Goal: Task Accomplishment & Management: Use online tool/utility

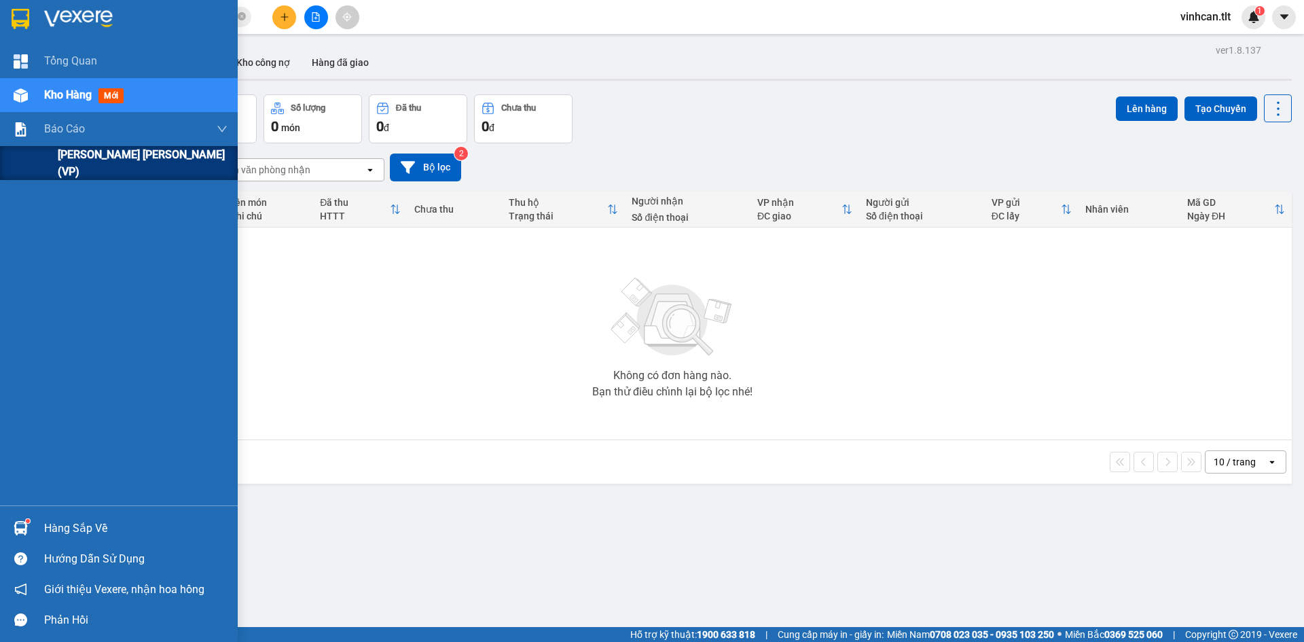
click at [54, 151] on div "[PERSON_NAME] [PERSON_NAME] (VP)" at bounding box center [119, 163] width 238 height 34
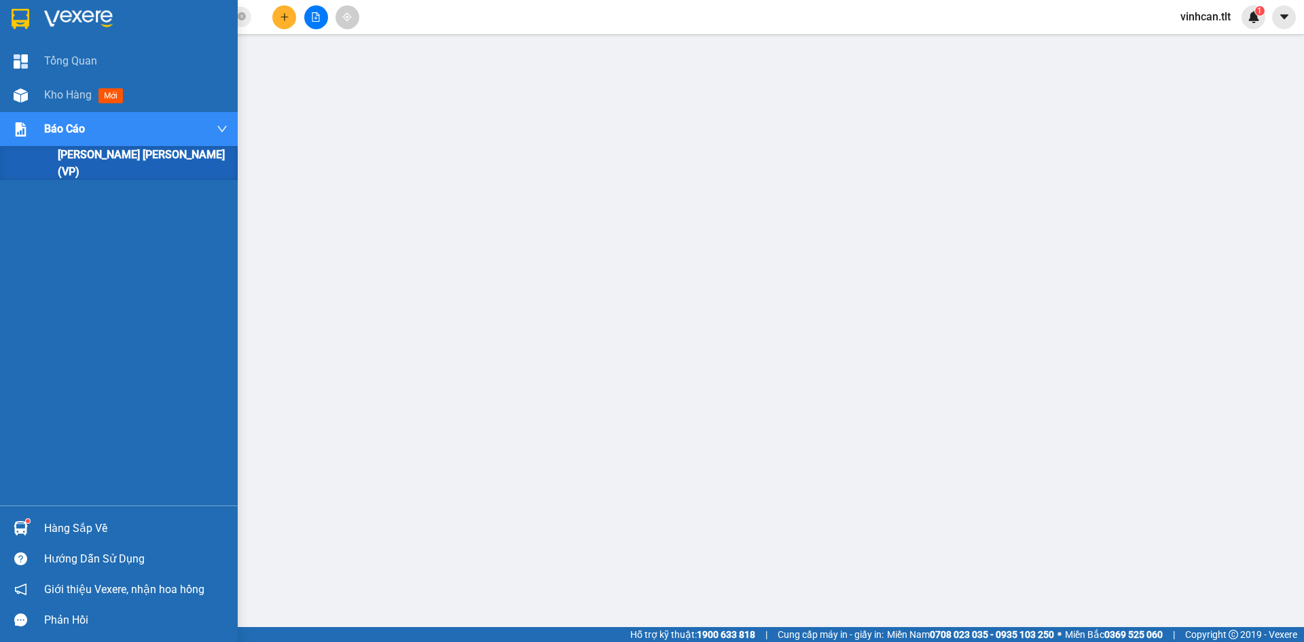
click at [31, 113] on div "Báo cáo" at bounding box center [119, 129] width 238 height 34
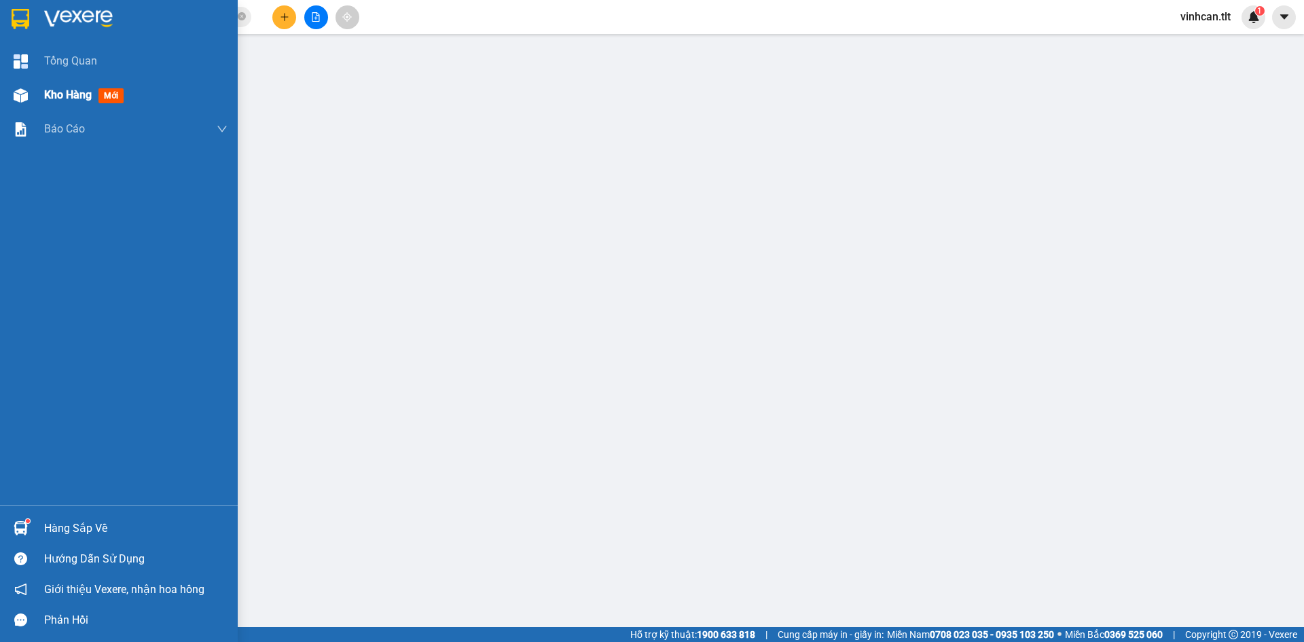
click at [31, 98] on div at bounding box center [21, 96] width 24 height 24
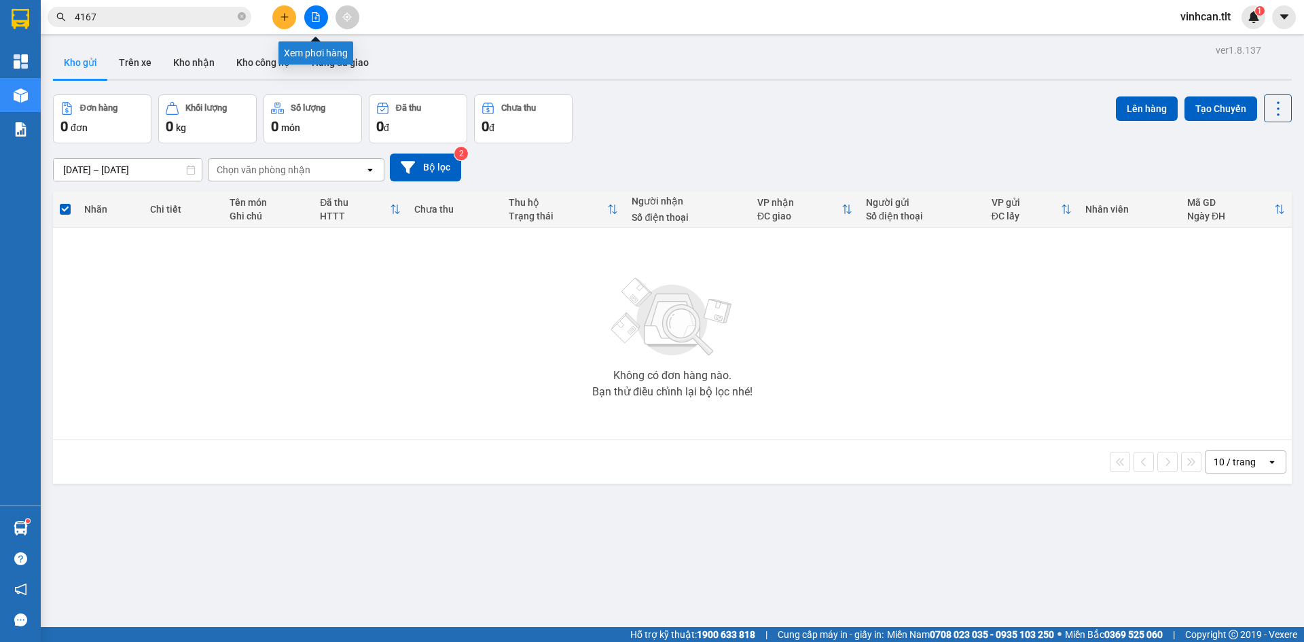
click at [310, 17] on button at bounding box center [316, 17] width 24 height 24
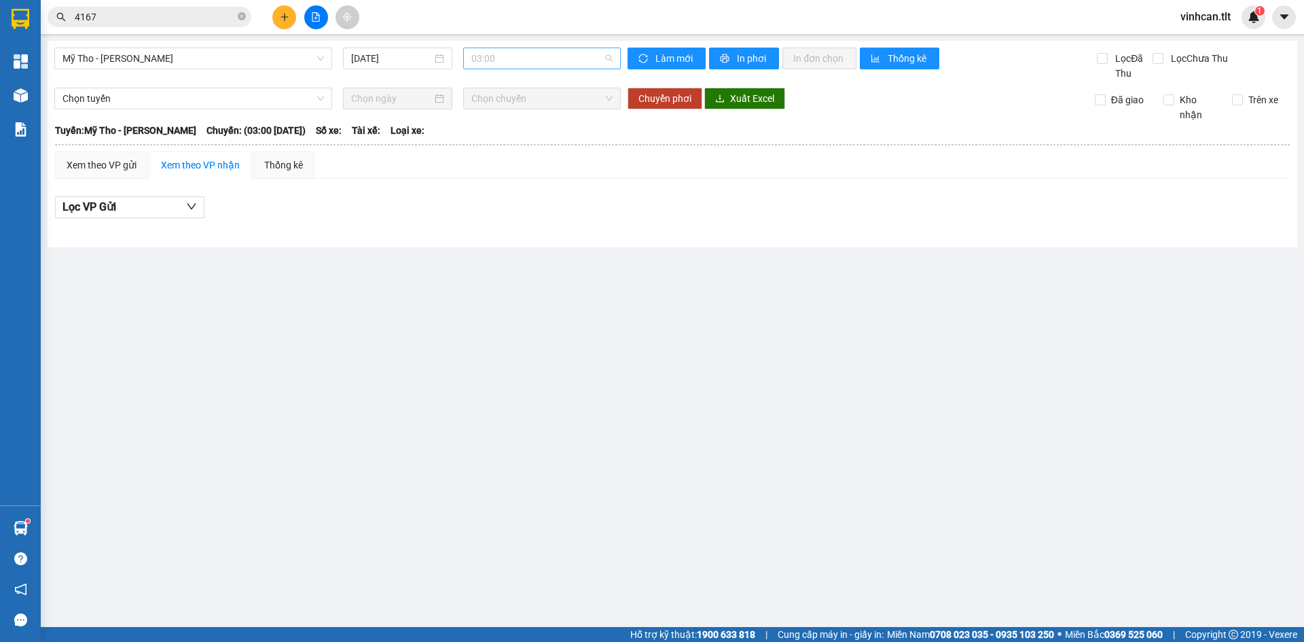
click at [487, 62] on span "03:00" at bounding box center [541, 58] width 141 height 20
click at [408, 45] on div "Mỹ Tho - [PERSON_NAME] [DATE] 03:00 [PERSON_NAME] mới In phơi In [PERSON_NAME] …" at bounding box center [672, 144] width 1249 height 206
click at [397, 61] on input "[DATE]" at bounding box center [391, 58] width 81 height 15
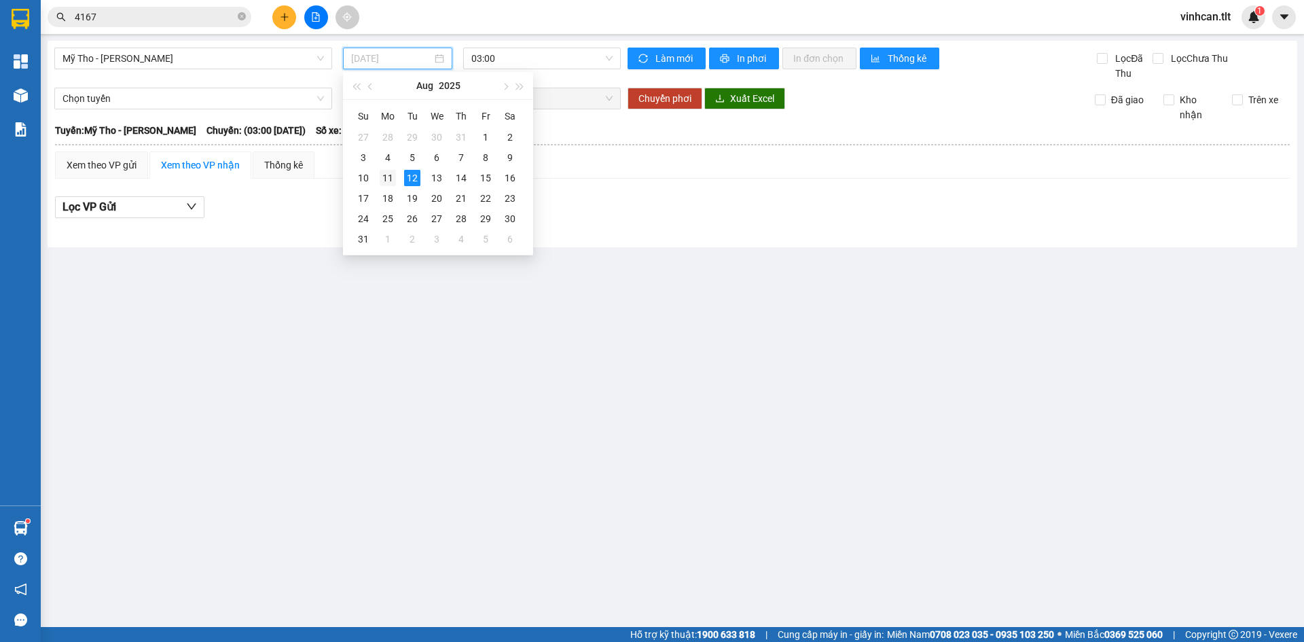
click at [392, 174] on div "11" at bounding box center [388, 178] width 16 height 16
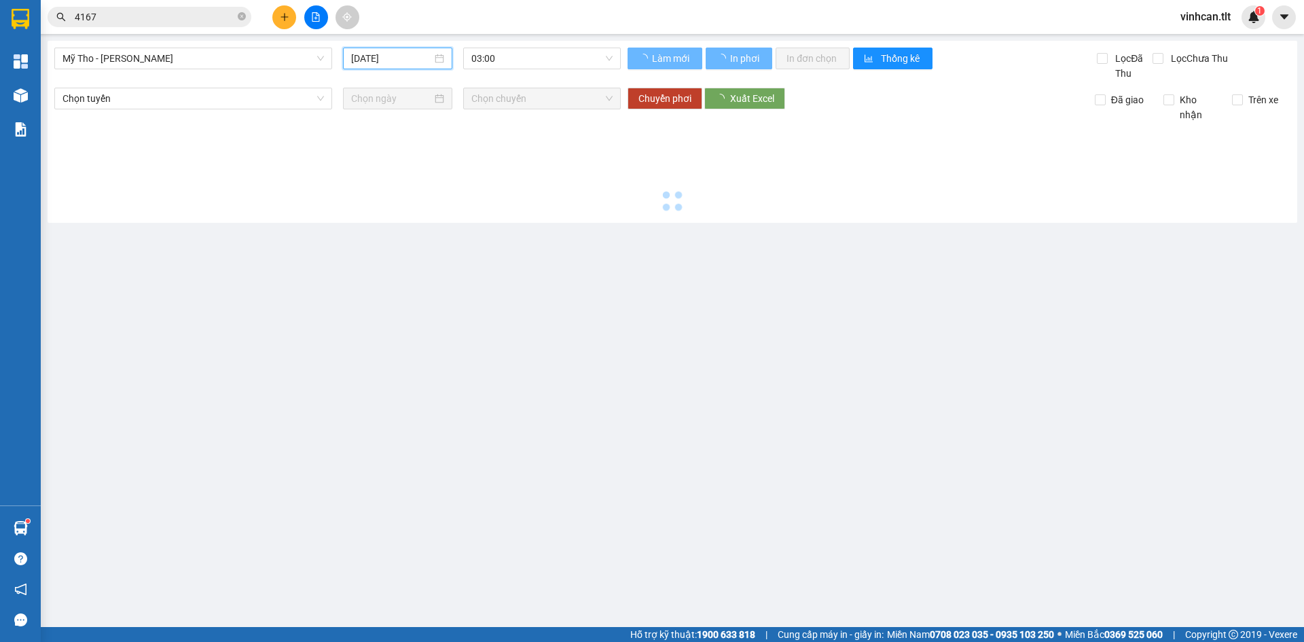
type input "[DATE]"
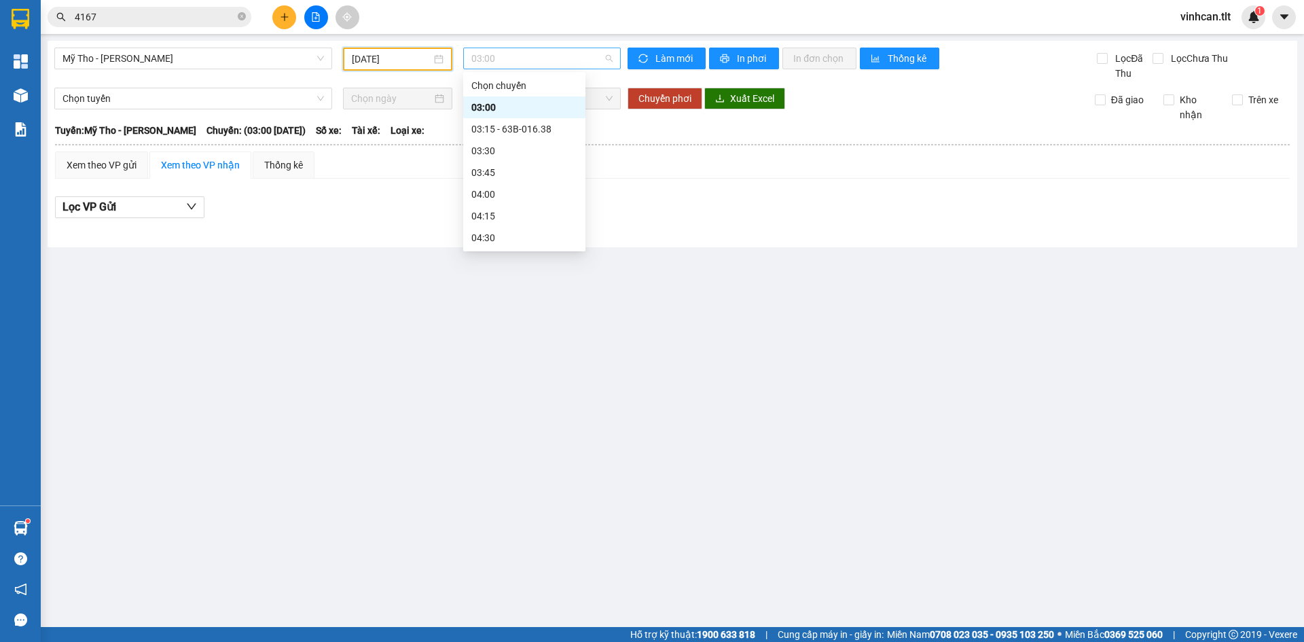
click at [543, 59] on span "03:00" at bounding box center [541, 58] width 141 height 20
click at [549, 140] on div "16:00 - 63H-073.16" at bounding box center [524, 142] width 106 height 15
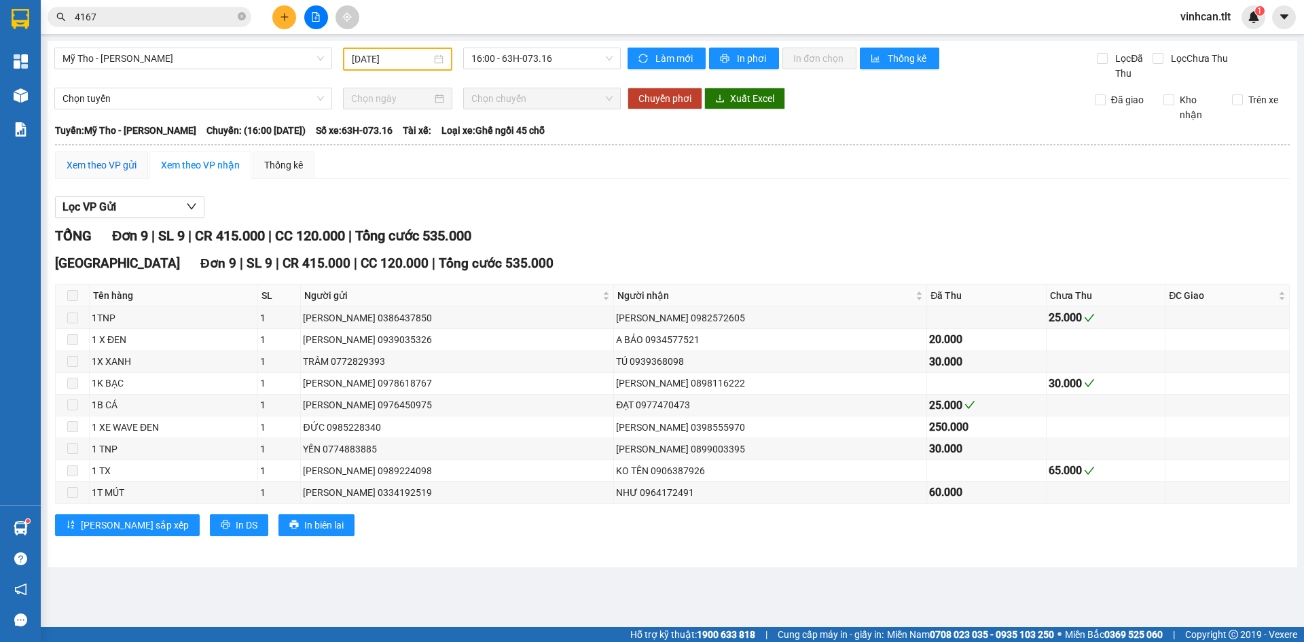
click at [117, 165] on div "Xem theo VP gửi" at bounding box center [102, 165] width 70 height 15
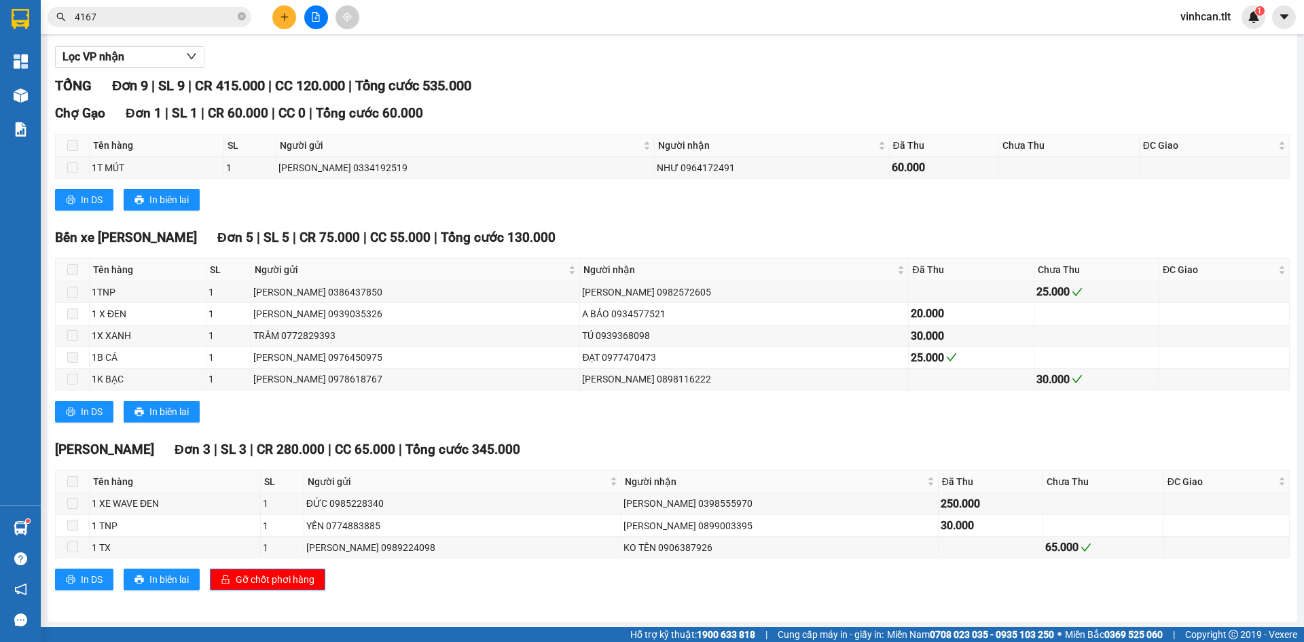
scroll to position [151, 0]
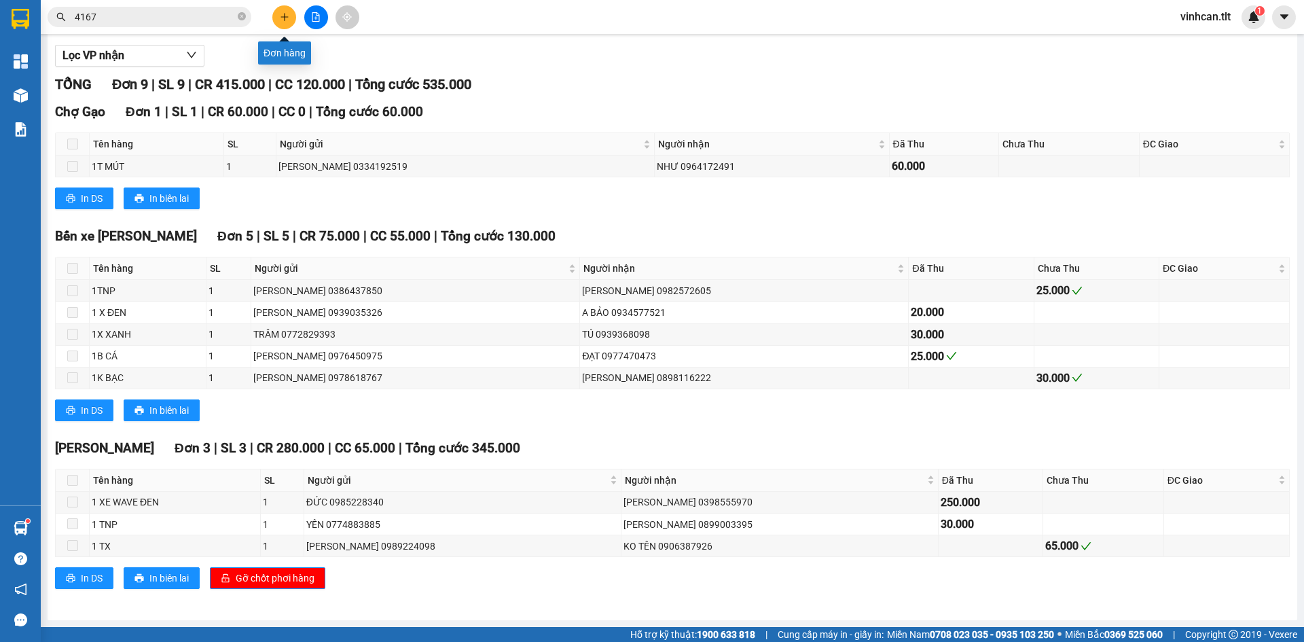
click at [279, 22] on button at bounding box center [284, 17] width 24 height 24
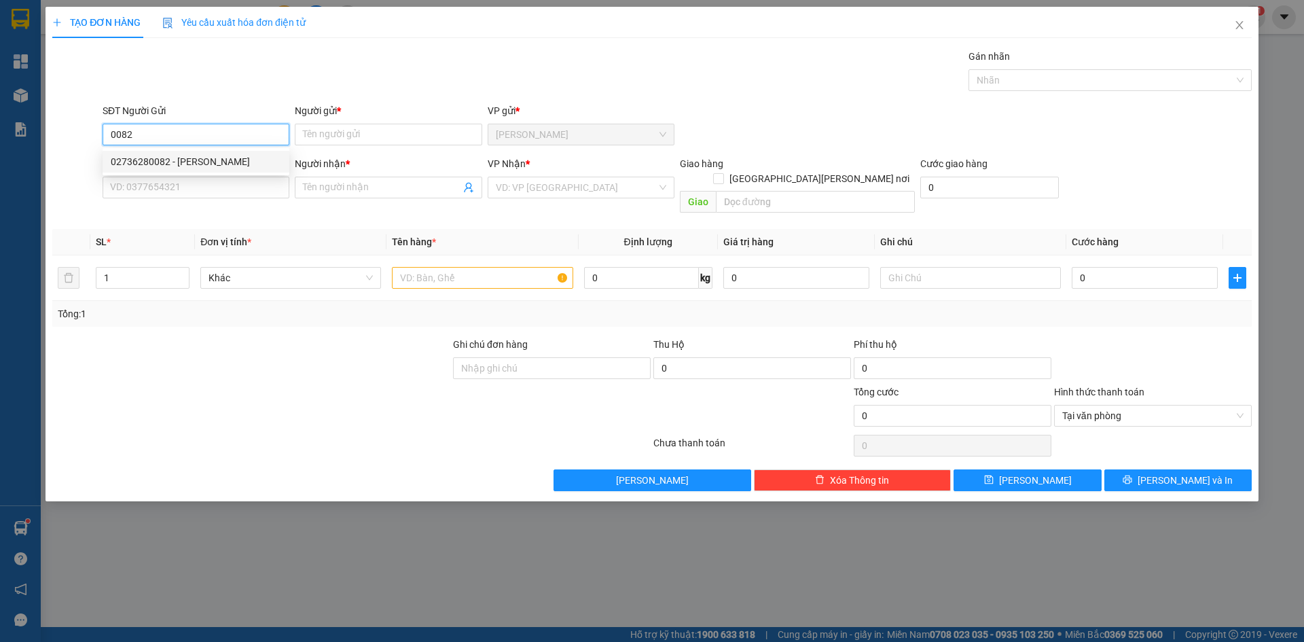
click at [176, 168] on div "02736280082 - [PERSON_NAME]" at bounding box center [196, 161] width 170 height 15
type input "02736280082"
type input "[PERSON_NAME]"
type input "02736280082"
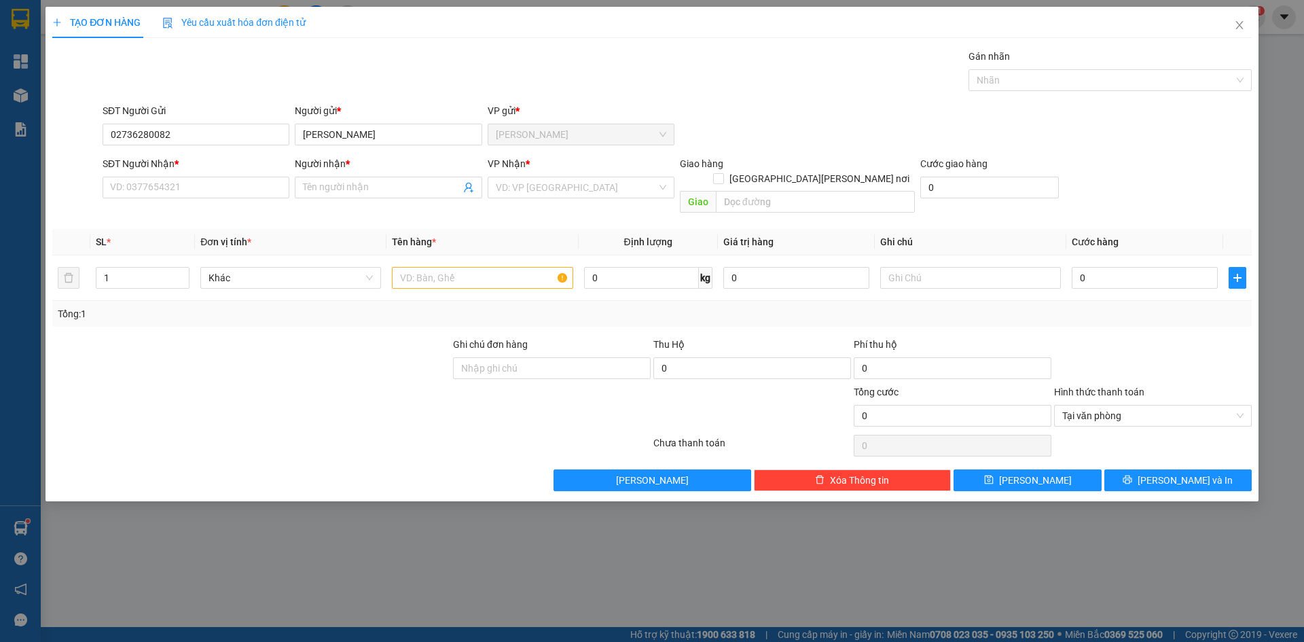
click at [173, 210] on div "Transit Pickup Surcharge Ids Transit Deliver Surcharge Ids Transit Deliver Surc…" at bounding box center [651, 270] width 1199 height 442
click at [175, 189] on input "SĐT Người Nhận *" at bounding box center [196, 188] width 187 height 22
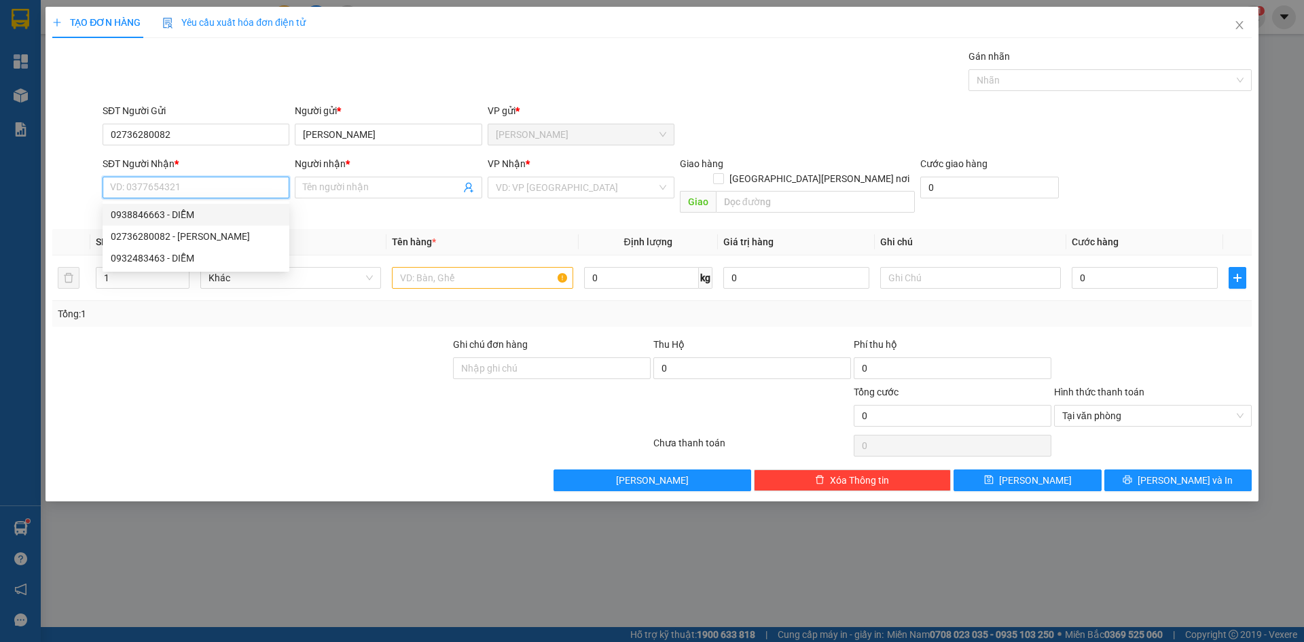
click at [203, 214] on div "0938846663 - DIỄM" at bounding box center [196, 214] width 170 height 15
type input "0938846663"
type input "DIỄM"
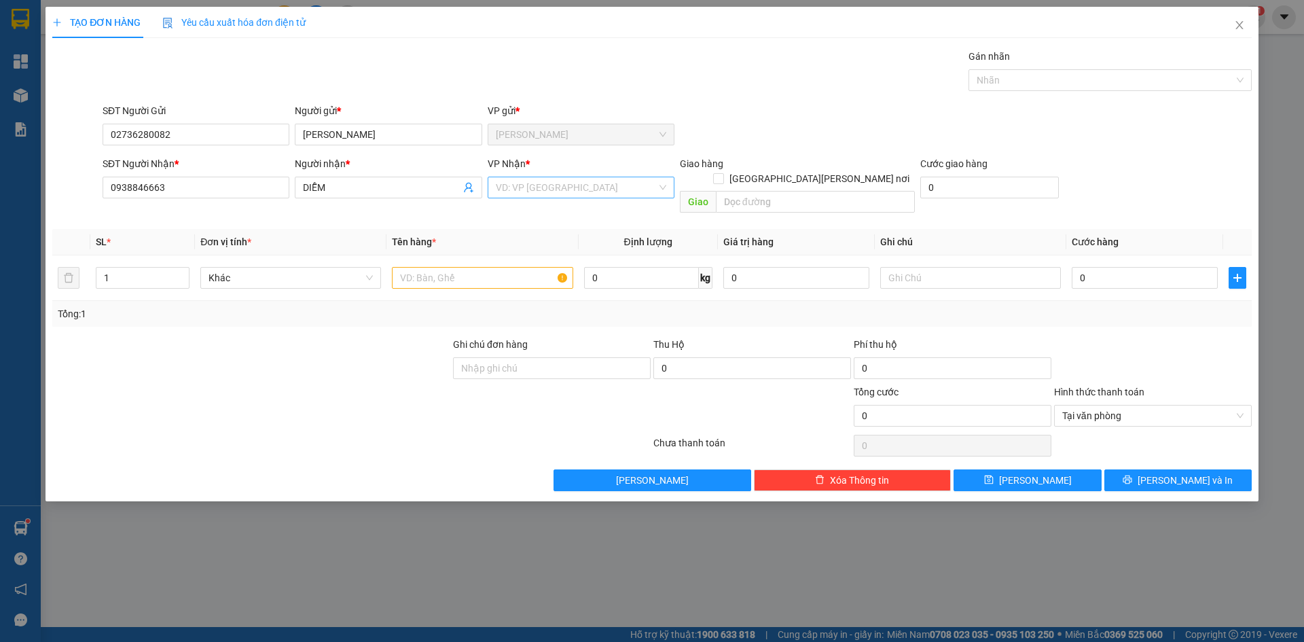
click at [571, 181] on input "search" at bounding box center [576, 187] width 161 height 20
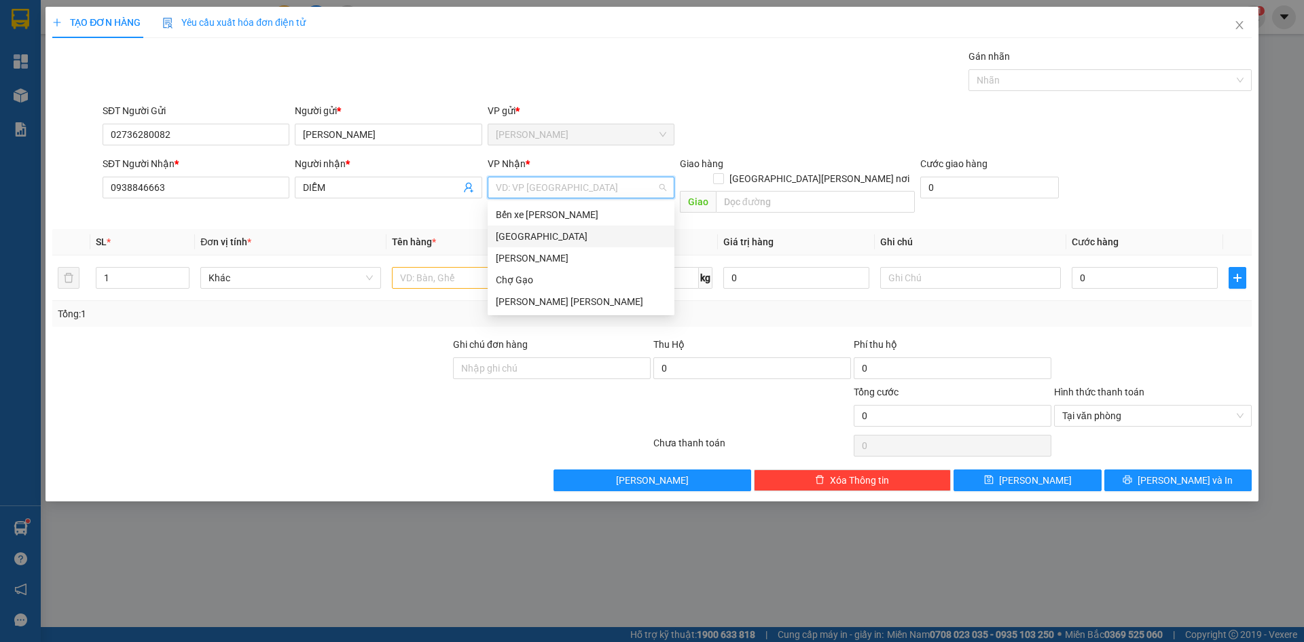
click at [544, 229] on div "[GEOGRAPHIC_DATA]" at bounding box center [581, 236] width 170 height 15
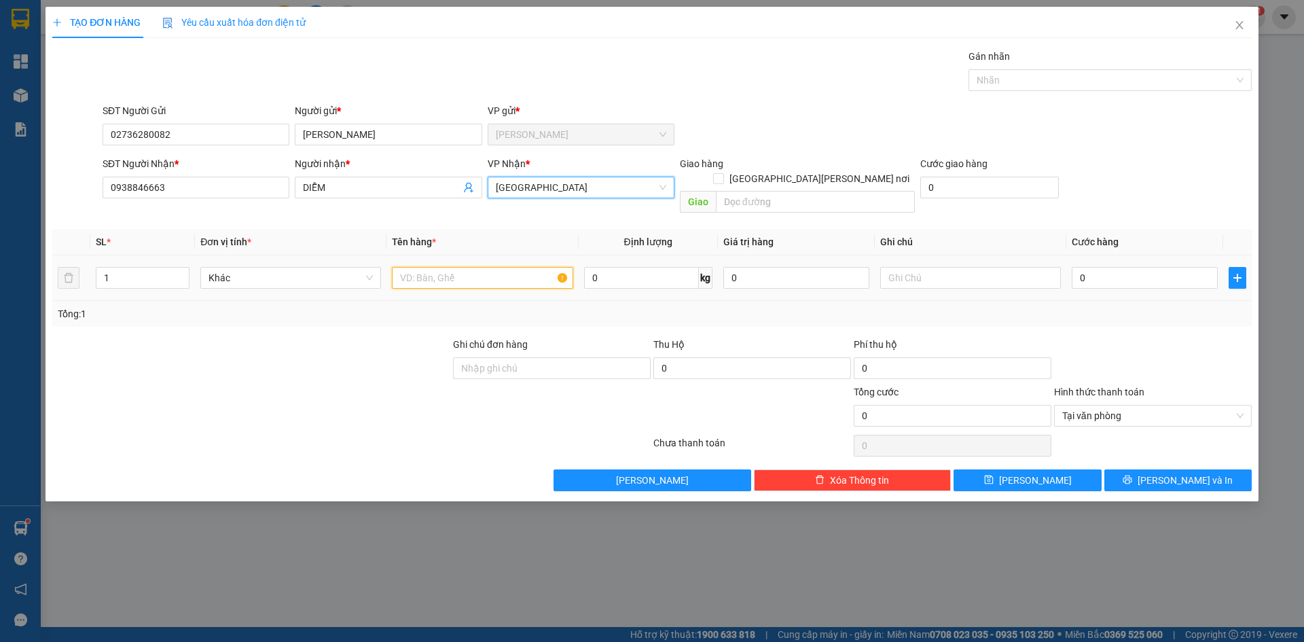
click at [517, 267] on input "text" at bounding box center [482, 278] width 181 height 22
type input "1 HNP"
click at [1124, 267] on input "0" at bounding box center [1144, 278] width 146 height 22
type input "2"
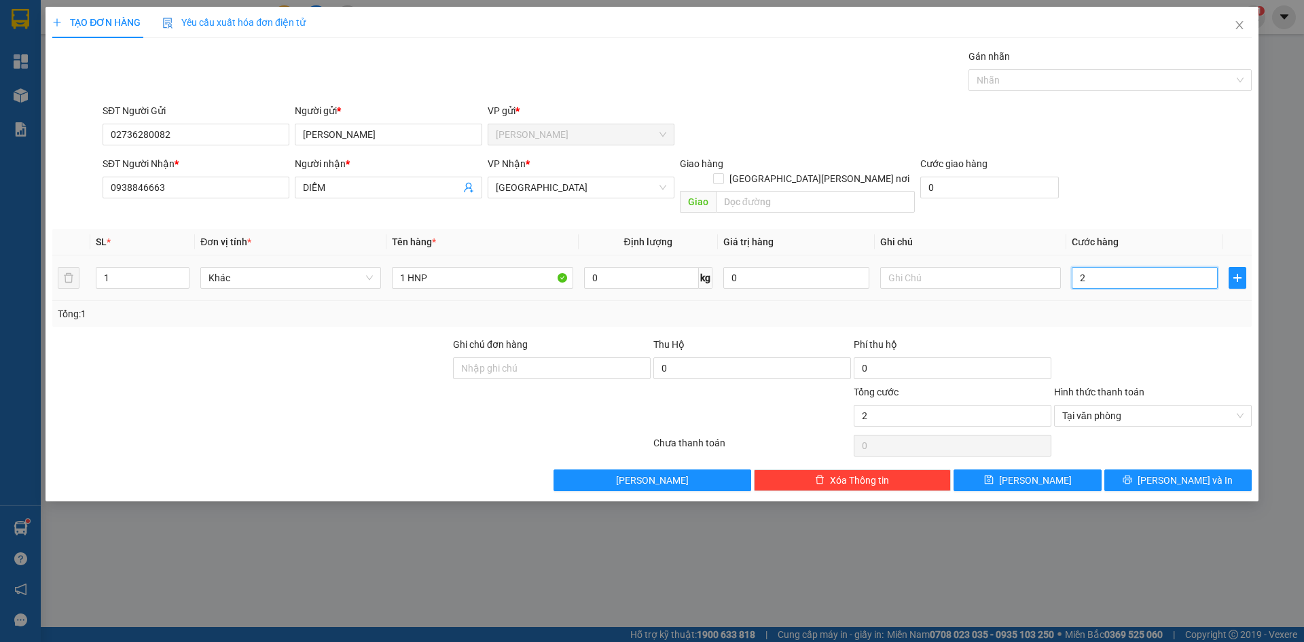
type input "20"
type input "20.000"
click at [1103, 141] on div "SĐT Người Gửi 02736280082 Người gửi * [PERSON_NAME] VP gửi * [PERSON_NAME]" at bounding box center [677, 127] width 1154 height 48
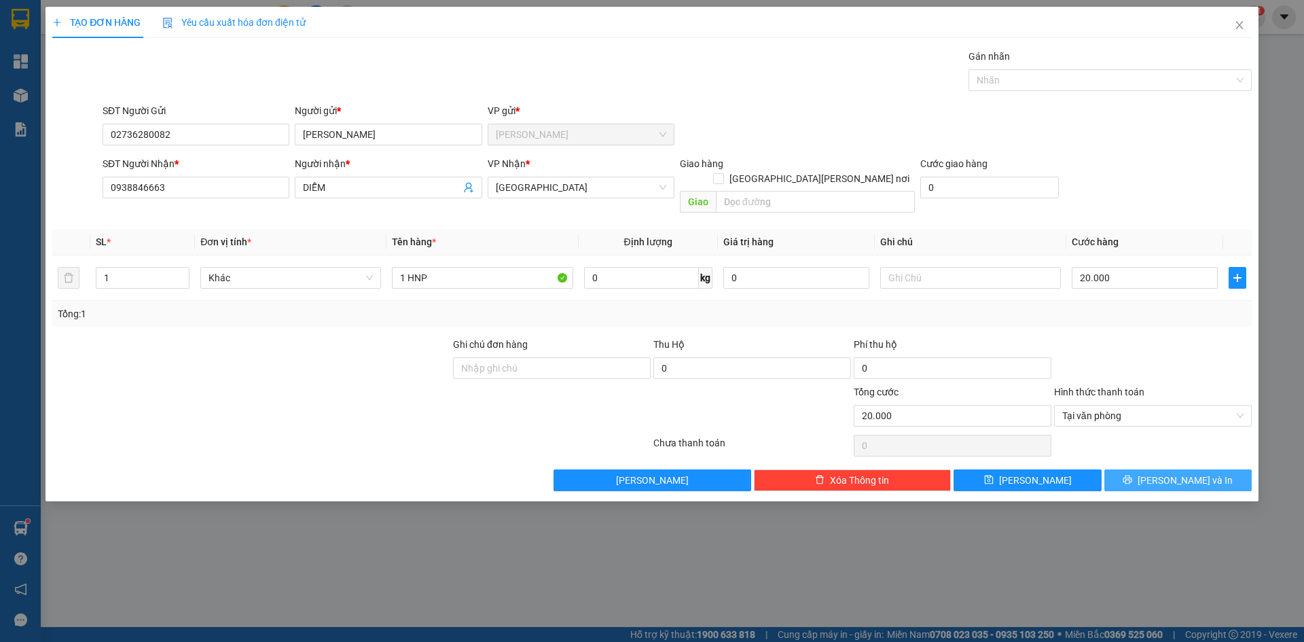
click at [1221, 469] on button "[PERSON_NAME] và In" at bounding box center [1177, 480] width 147 height 22
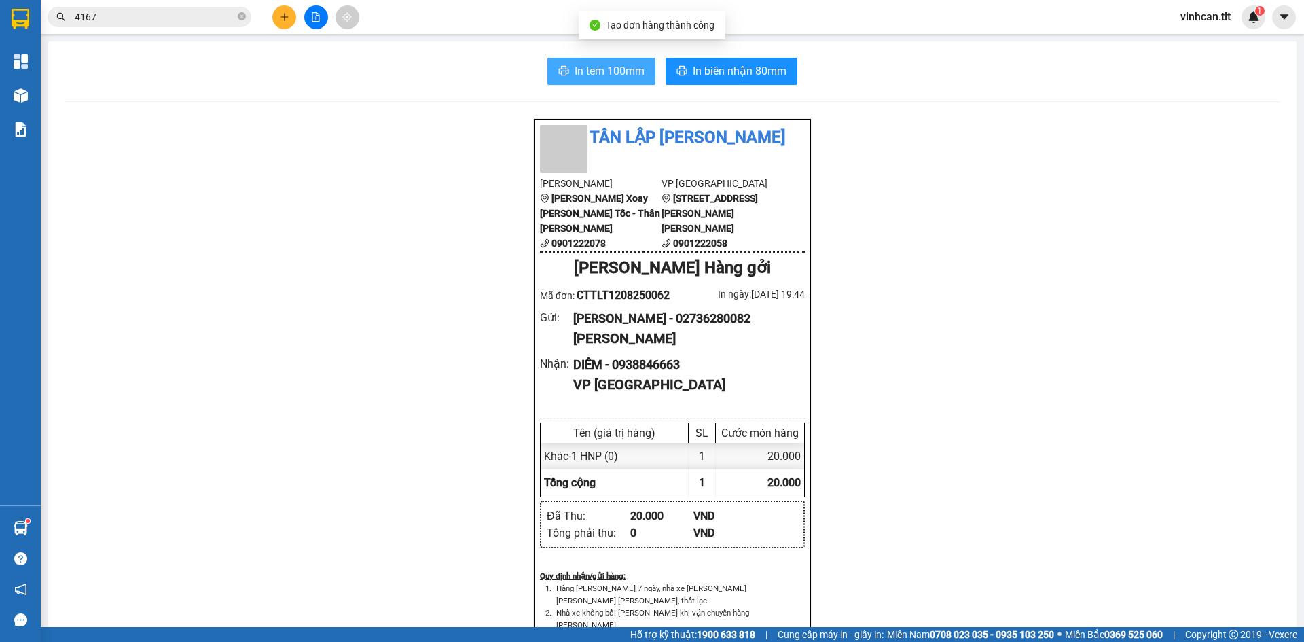
click at [633, 74] on span "In tem 100mm" at bounding box center [609, 70] width 70 height 17
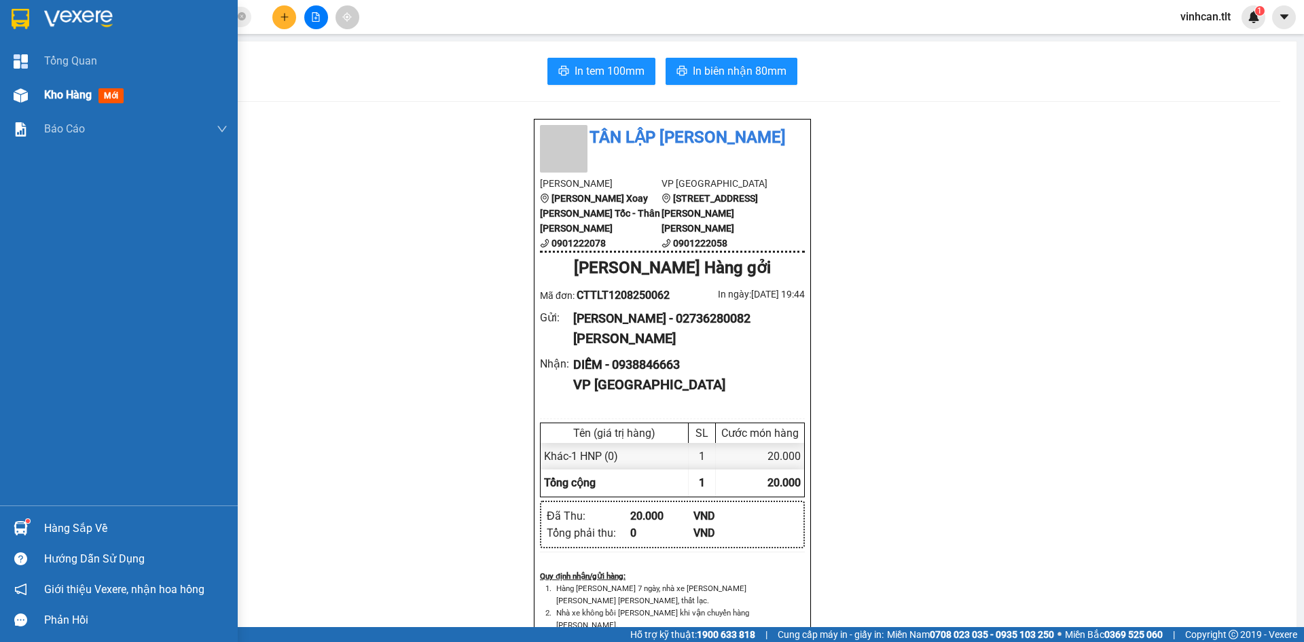
click at [25, 86] on div at bounding box center [21, 96] width 24 height 24
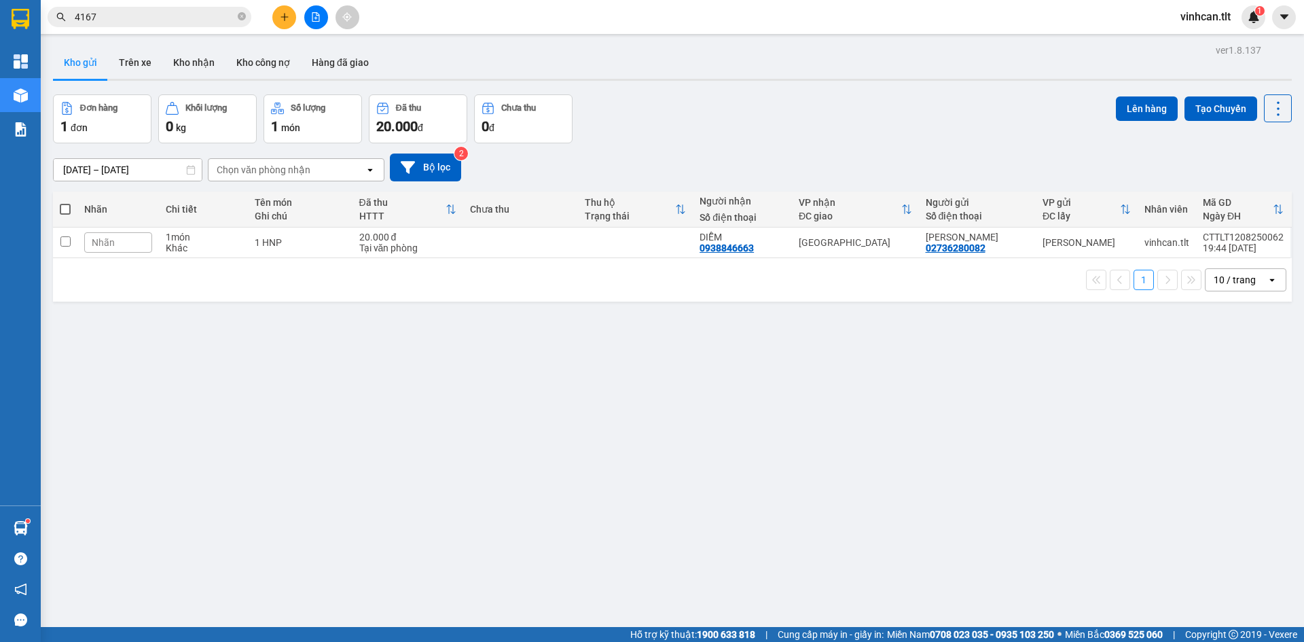
click at [66, 210] on span at bounding box center [65, 209] width 11 height 11
click at [65, 202] on input "checkbox" at bounding box center [65, 202] width 0 height 0
checkbox input "true"
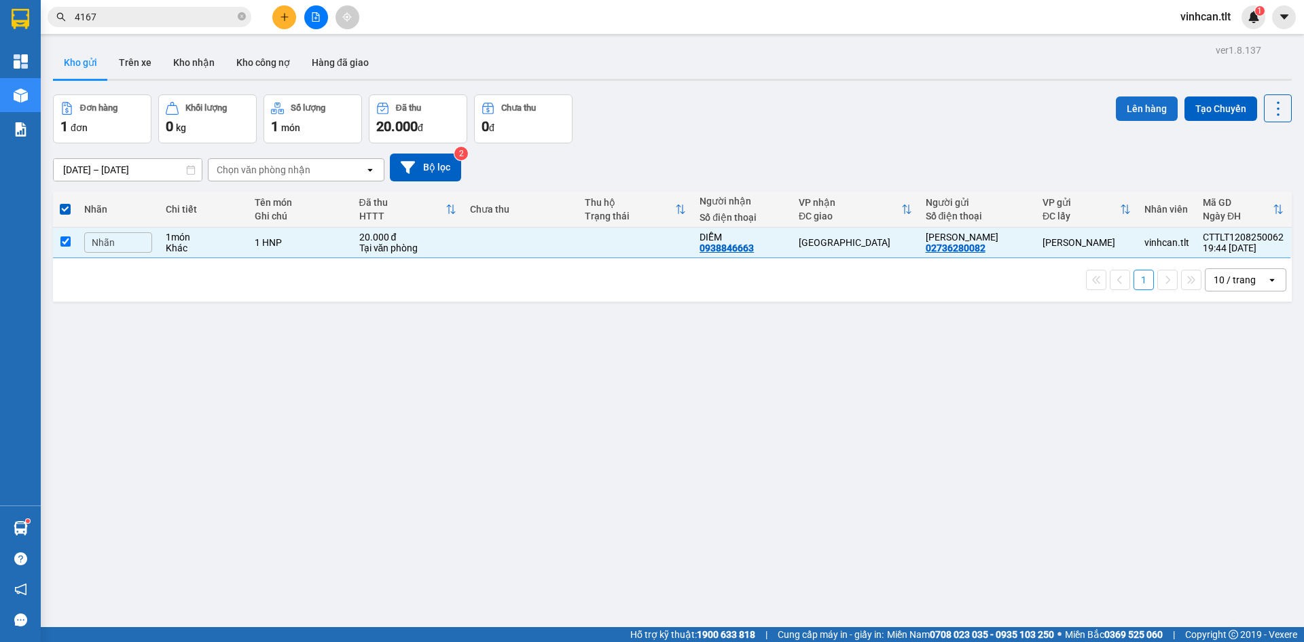
click at [1161, 100] on button "Lên hàng" at bounding box center [1146, 108] width 62 height 24
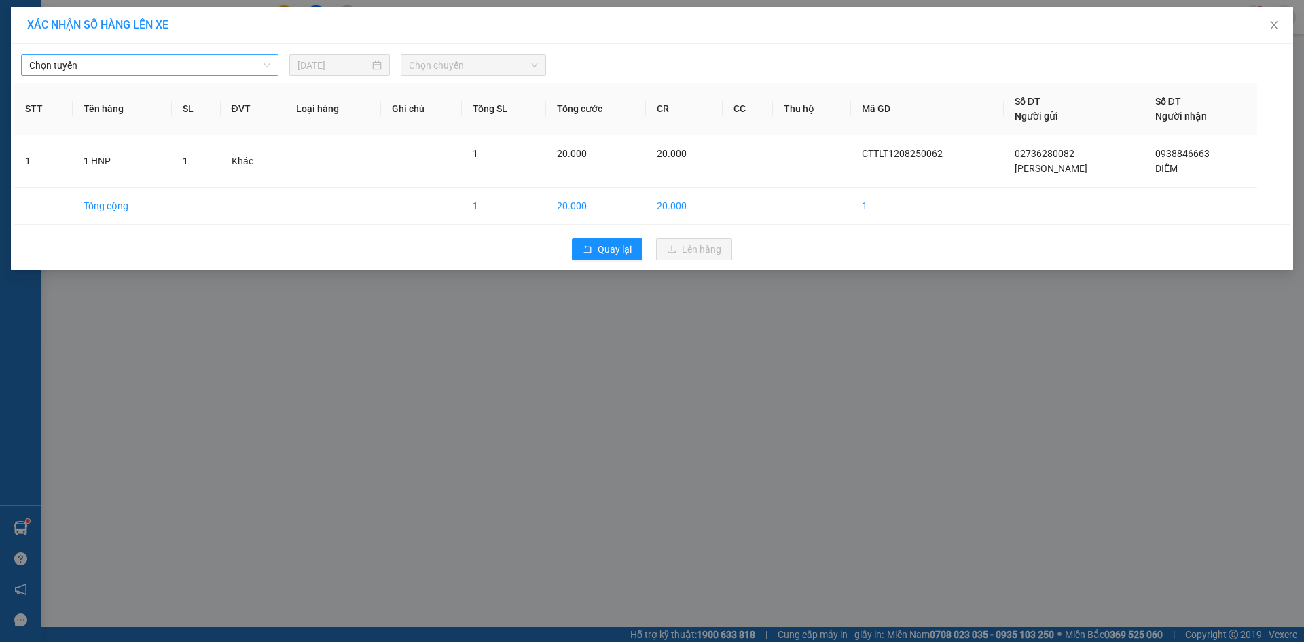
click at [114, 66] on span "Chọn tuyến" at bounding box center [149, 65] width 241 height 20
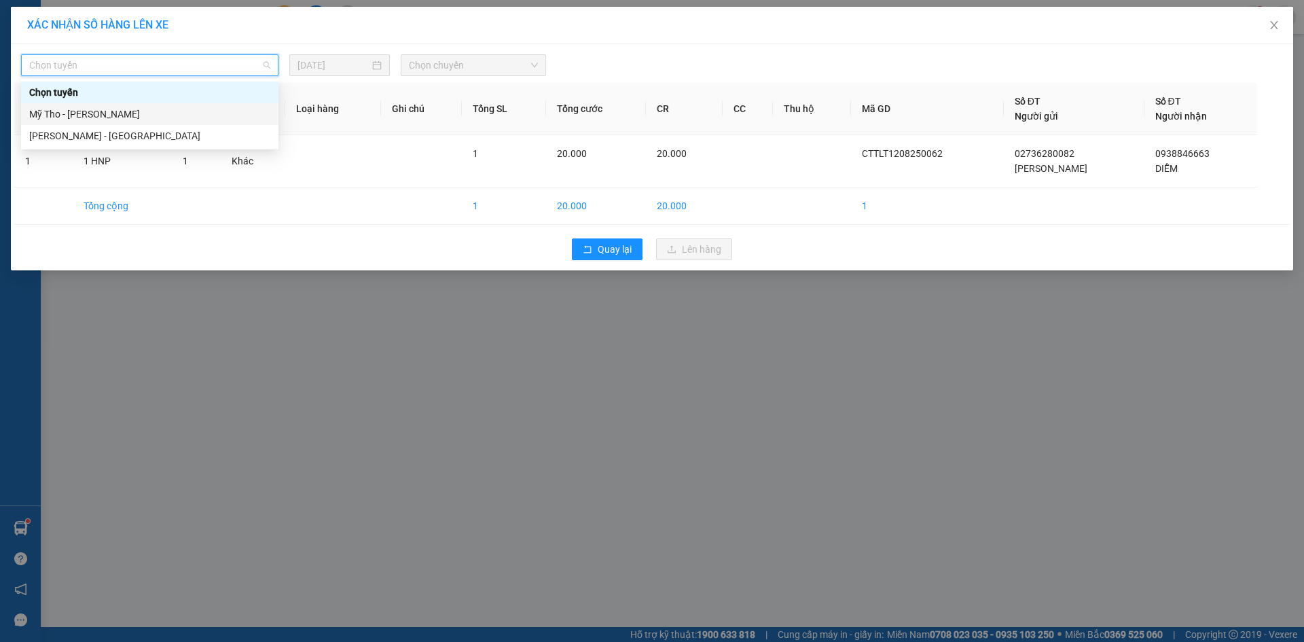
click at [100, 109] on div "Mỹ Tho - [PERSON_NAME]" at bounding box center [149, 114] width 241 height 15
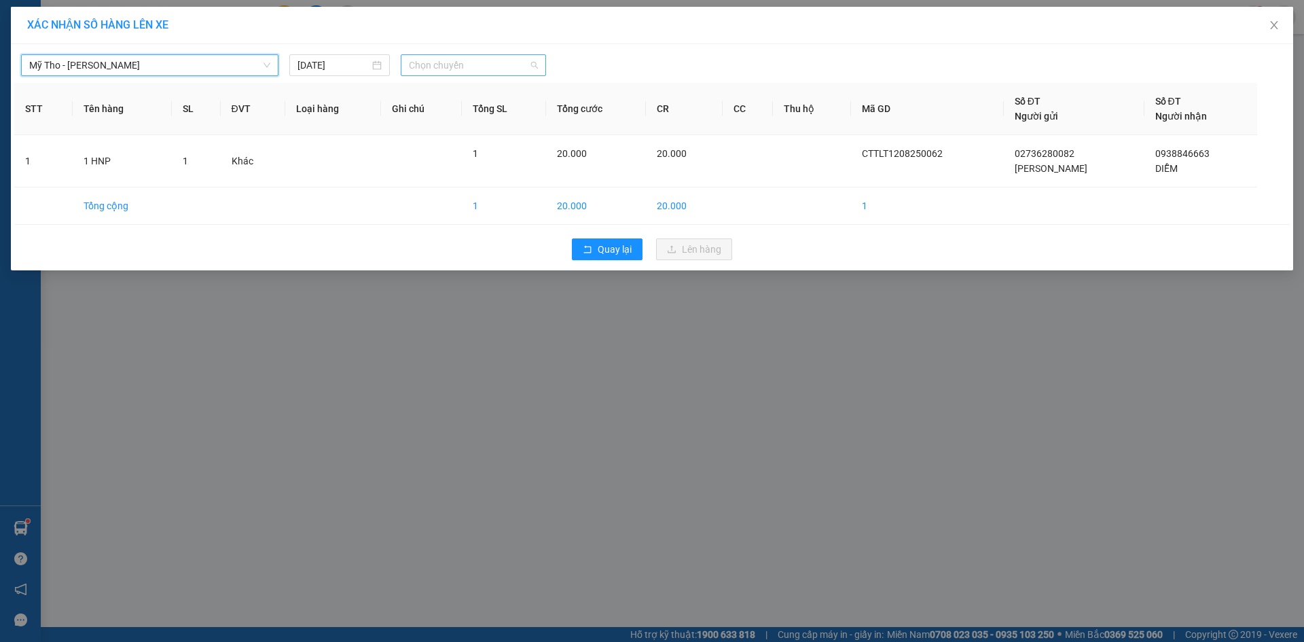
click at [499, 62] on span "Chọn chuyến" at bounding box center [473, 65] width 129 height 20
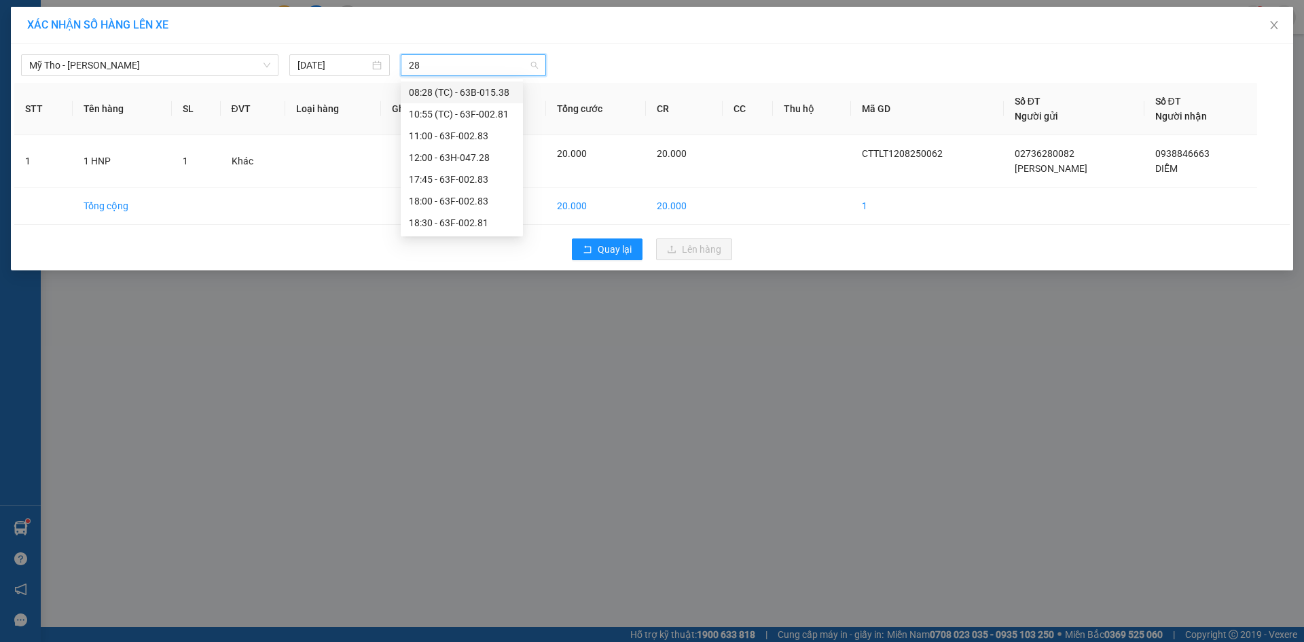
type input "281"
click at [466, 104] on div "18:30 - 63F-002.81" at bounding box center [462, 114] width 122 height 22
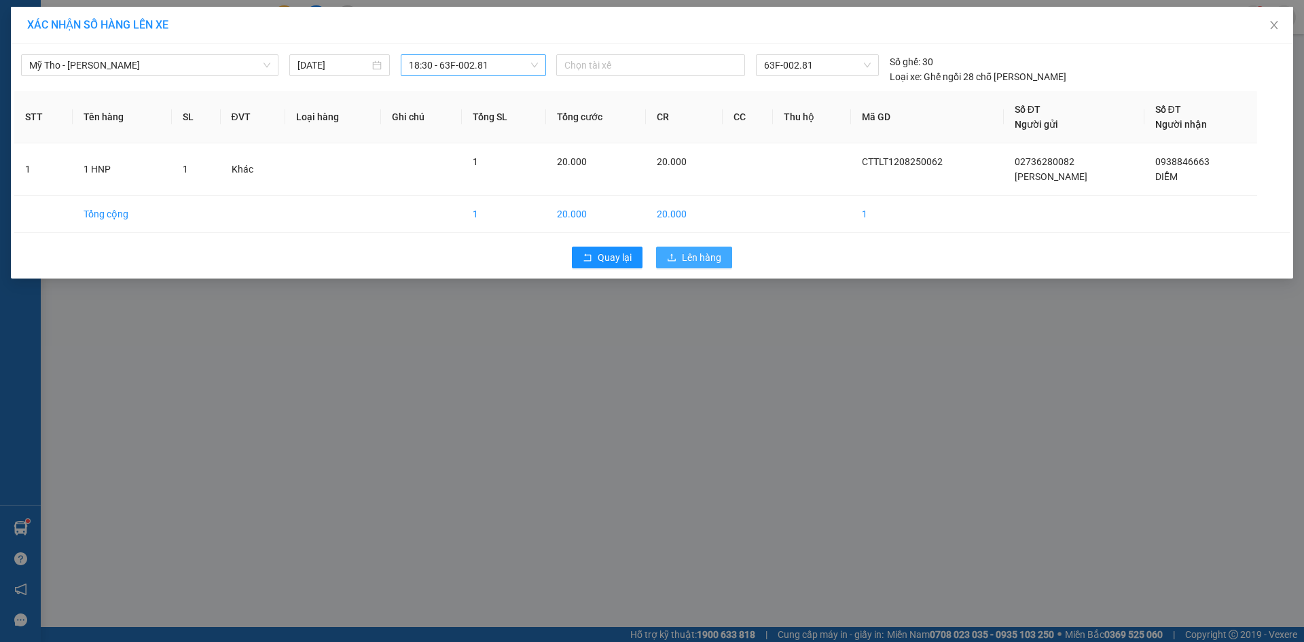
click at [697, 253] on span "Lên hàng" at bounding box center [701, 257] width 39 height 15
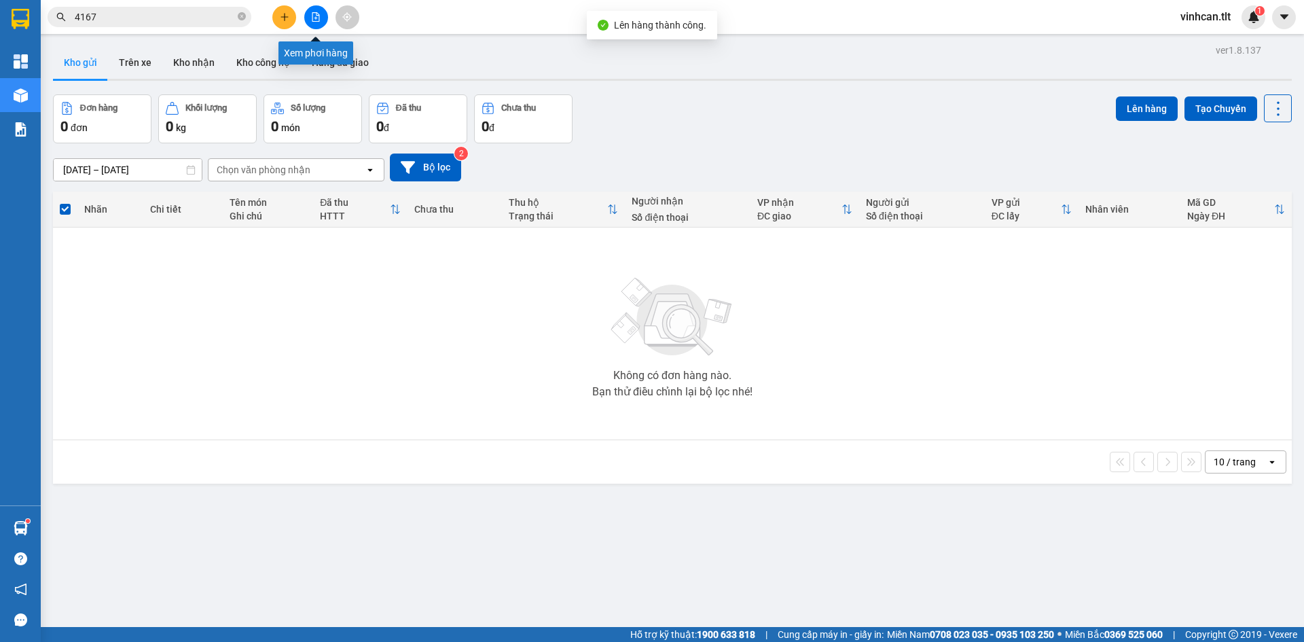
click at [315, 25] on button at bounding box center [316, 17] width 24 height 24
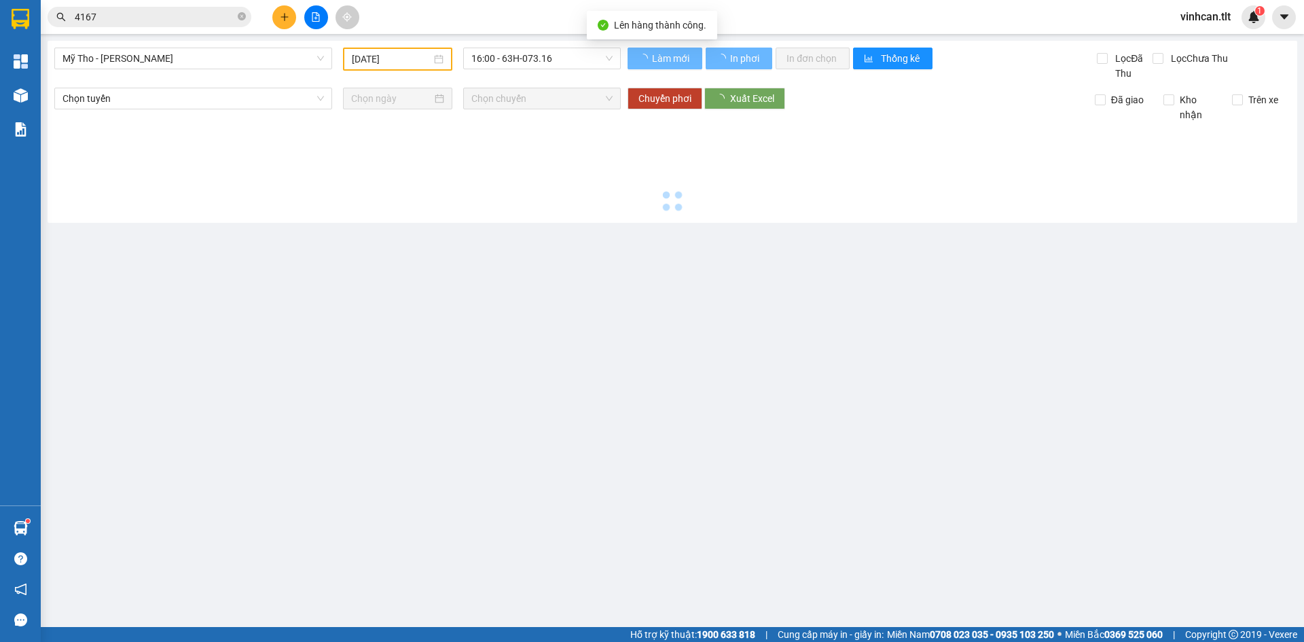
type input "[DATE]"
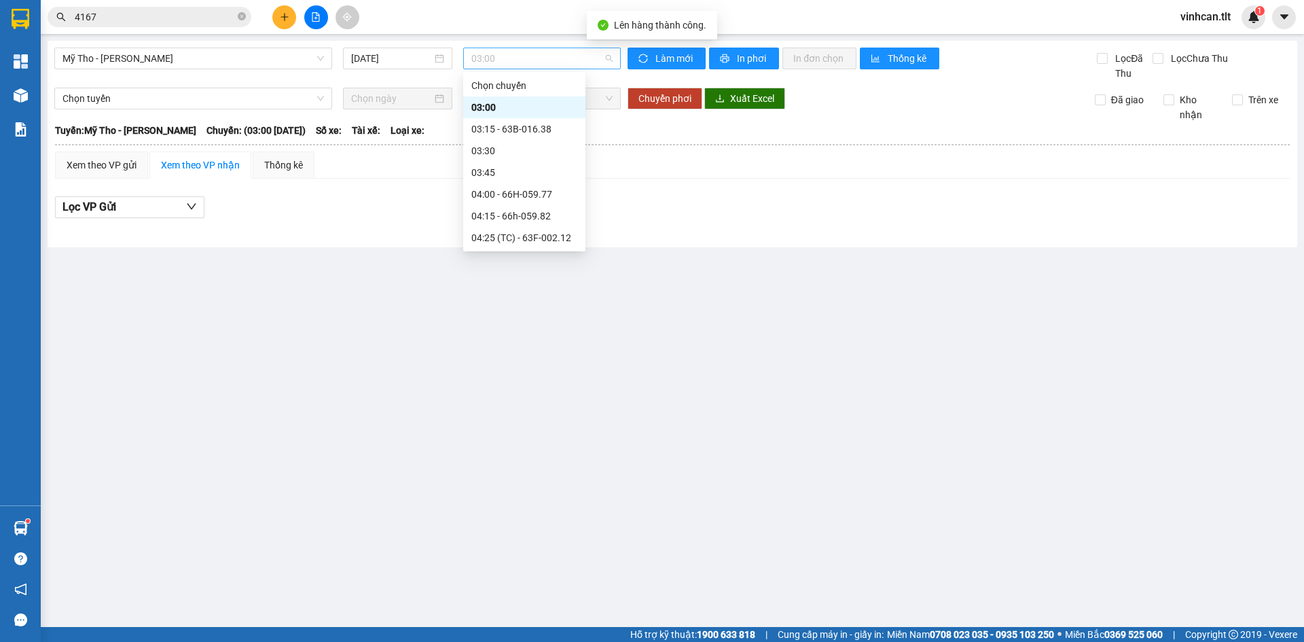
click at [488, 55] on span "03:00" at bounding box center [541, 58] width 141 height 20
type input "281"
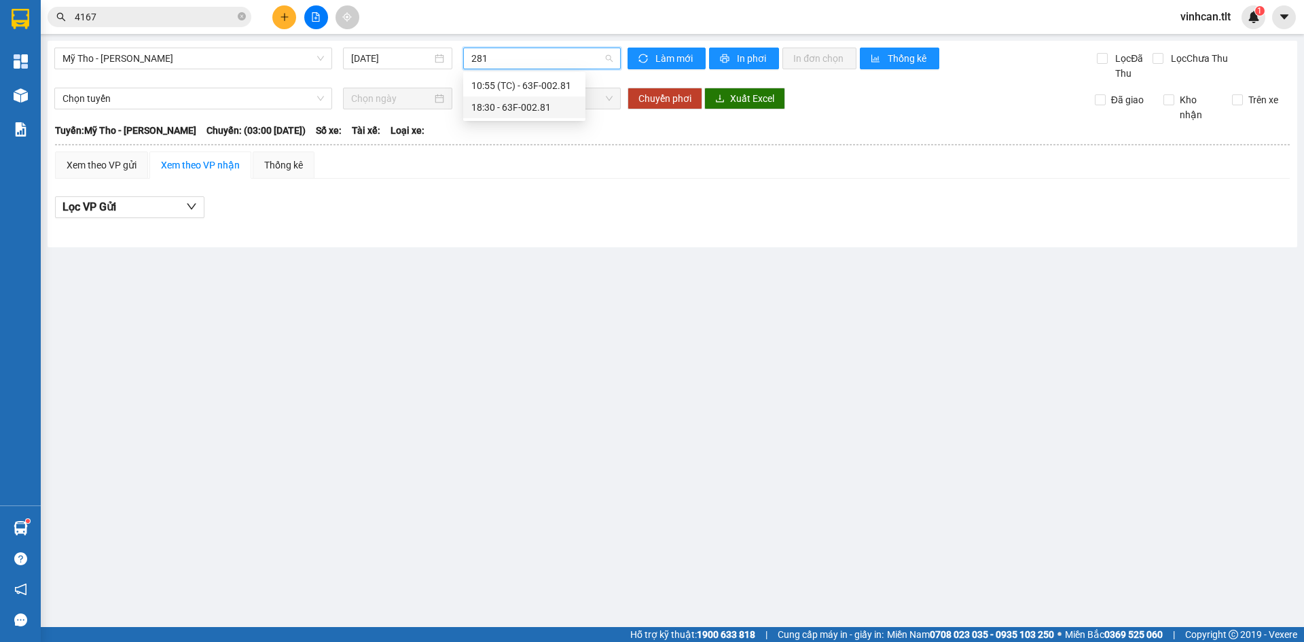
click at [485, 100] on div "18:30 - 63F-002.81" at bounding box center [524, 107] width 106 height 15
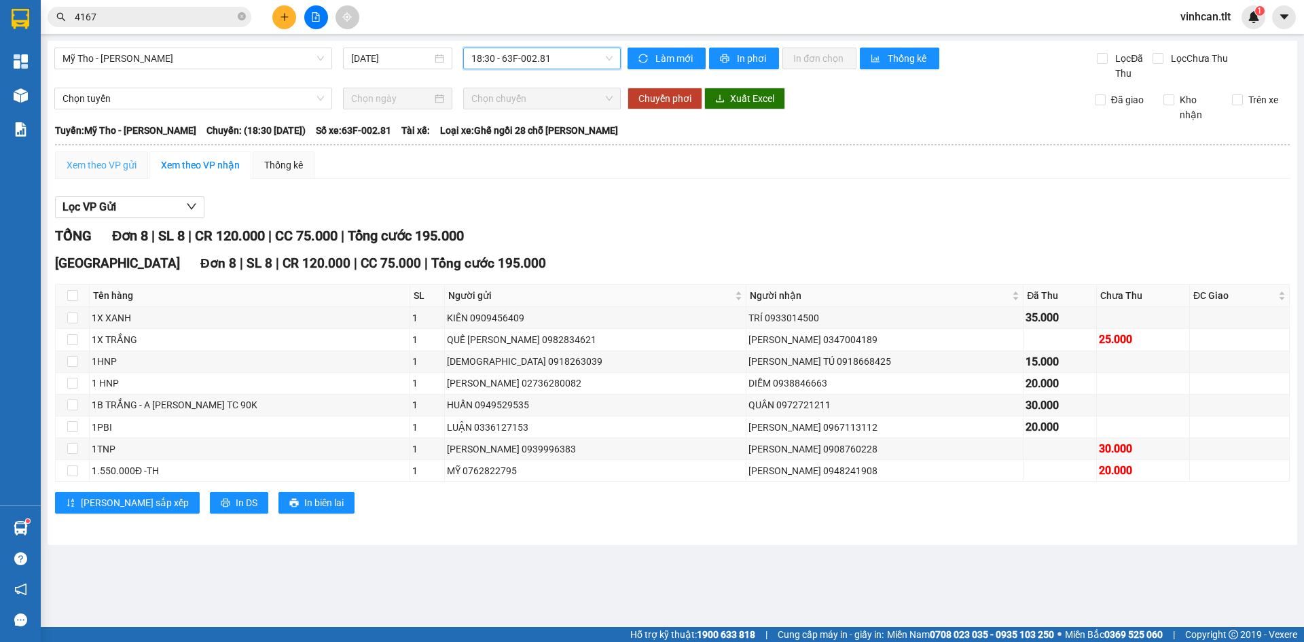
click at [100, 174] on div "Xem theo VP gửi" at bounding box center [101, 164] width 93 height 27
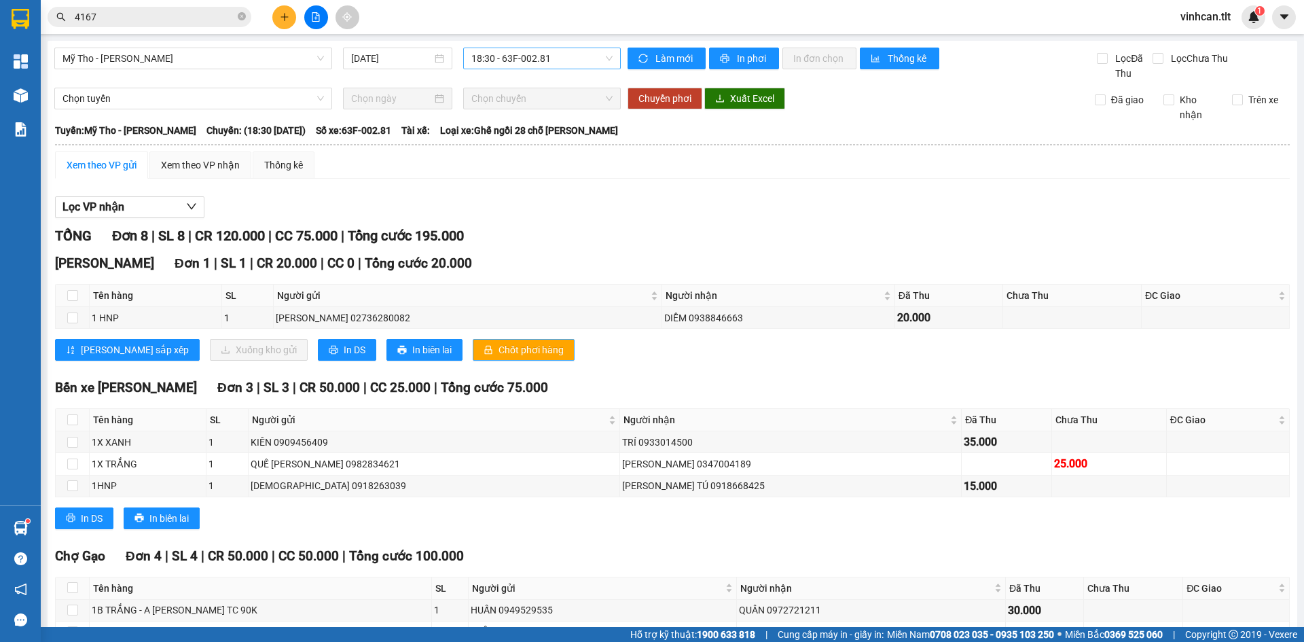
click at [498, 351] on span "Chốt phơi hàng" at bounding box center [530, 349] width 65 height 15
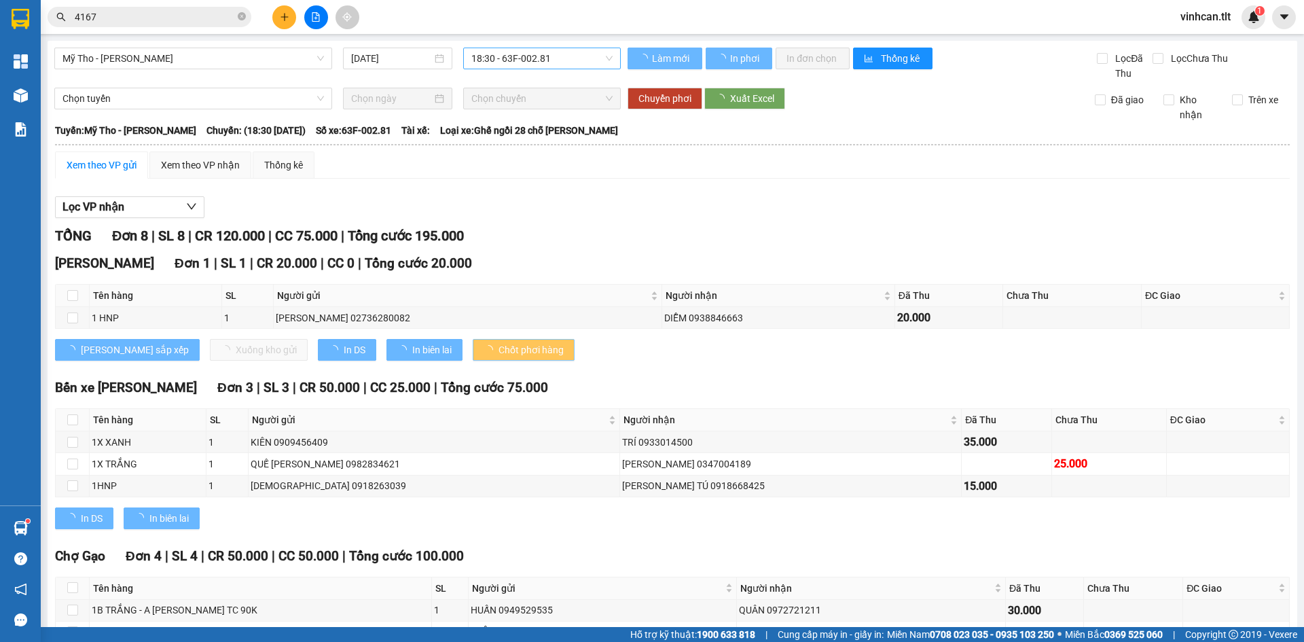
click at [498, 351] on span "Chốt phơi hàng" at bounding box center [530, 349] width 65 height 15
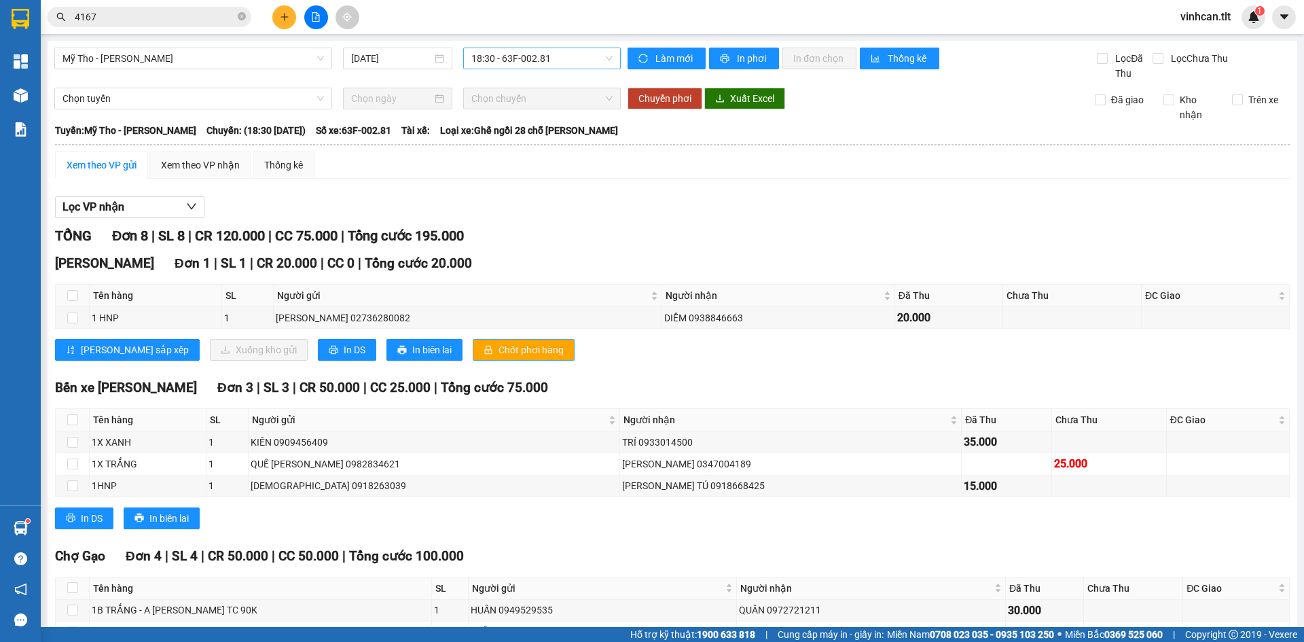
click at [498, 351] on span "Chốt phơi hàng" at bounding box center [530, 349] width 65 height 15
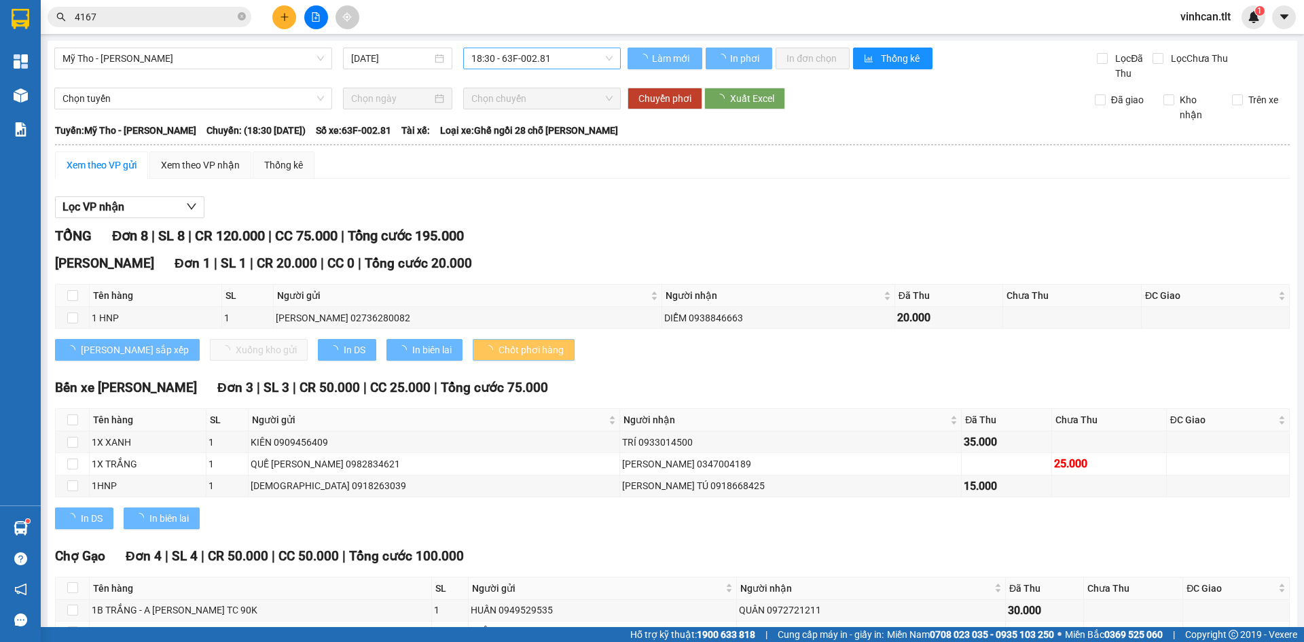
click at [498, 352] on span "Chốt phơi hàng" at bounding box center [530, 349] width 65 height 15
